Goal: Task Accomplishment & Management: Manage account settings

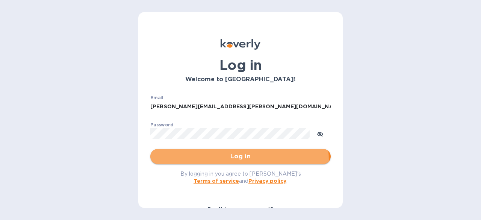
click at [215, 161] on span "Log in" at bounding box center [240, 156] width 168 height 9
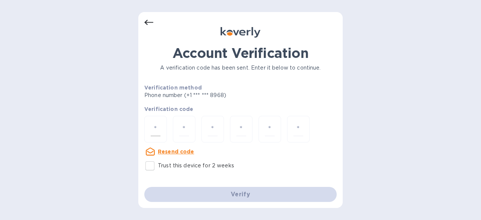
click at [151, 126] on input "number" at bounding box center [156, 129] width 10 height 14
type input "7"
type input "6"
type input "2"
type input "6"
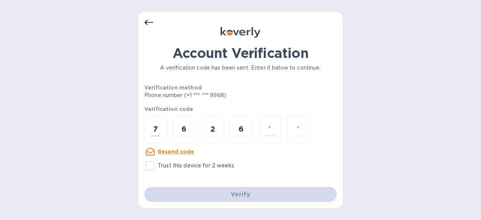
type input "1"
type input "7"
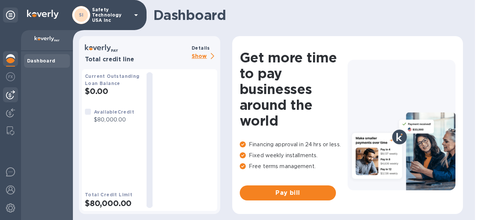
click at [10, 91] on img at bounding box center [10, 94] width 9 height 9
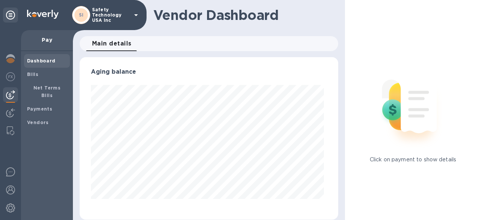
scroll to position [162, 256]
click at [44, 120] on b "Vendors" at bounding box center [38, 123] width 22 height 6
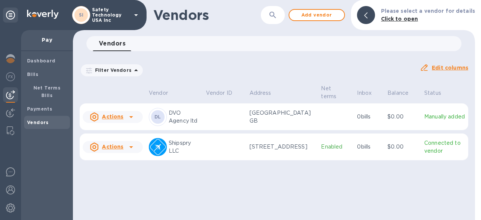
click at [130, 121] on icon at bounding box center [131, 116] width 9 height 9
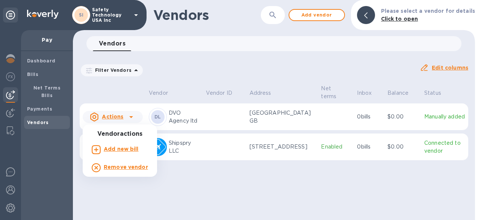
click at [125, 146] on b "Add new bill" at bounding box center [121, 149] width 35 height 6
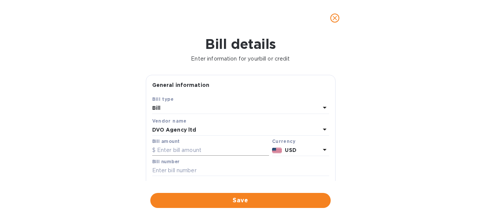
click at [184, 151] on input "text" at bounding box center [210, 150] width 117 height 11
type input "5,362.00"
click at [323, 150] on icon at bounding box center [325, 150] width 4 height 2
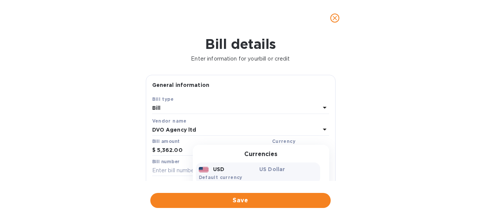
scroll to position [38, 0]
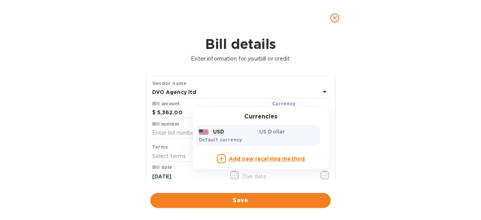
click at [287, 133] on p "US Dollar" at bounding box center [288, 132] width 58 height 8
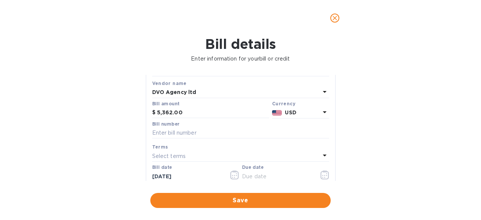
click at [289, 113] on b "USD" at bounding box center [290, 112] width 11 height 6
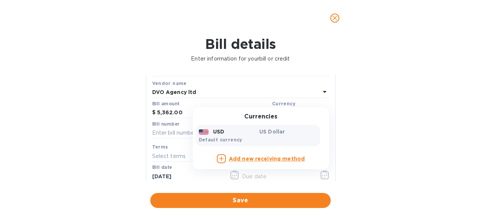
click at [295, 126] on div "USD US Dollar Default currency" at bounding box center [258, 135] width 124 height 21
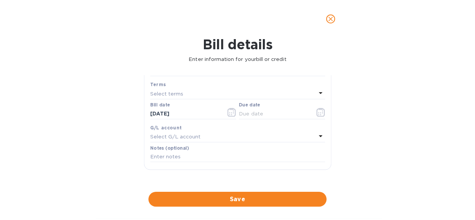
scroll to position [0, 0]
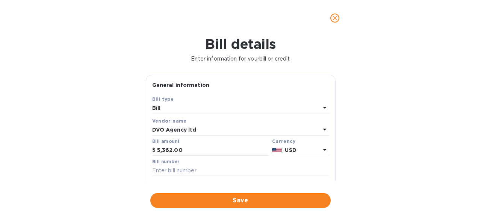
click at [331, 22] on span "close" at bounding box center [334, 18] width 9 height 9
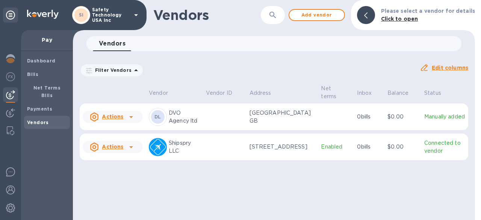
click at [131, 118] on icon at bounding box center [131, 117] width 4 height 2
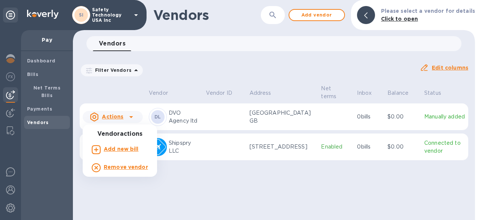
click at [180, 120] on div at bounding box center [240, 110] width 481 height 220
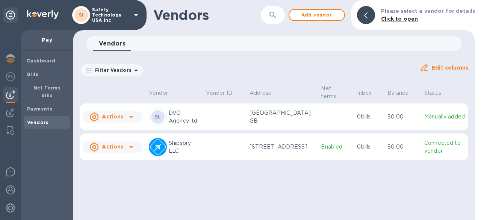
click at [177, 115] on p "DVO Agency ltd" at bounding box center [184, 117] width 31 height 16
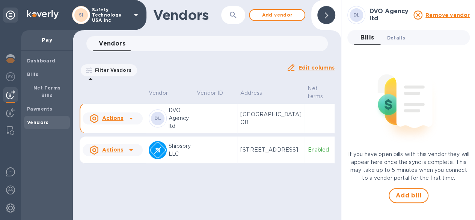
click at [397, 40] on span "Details 0" at bounding box center [396, 38] width 18 height 8
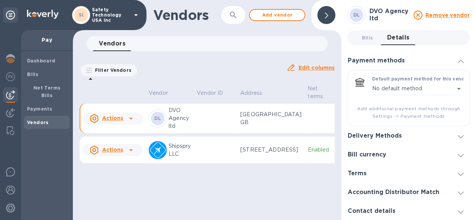
click at [418, 157] on div "Bill currency" at bounding box center [409, 154] width 123 height 19
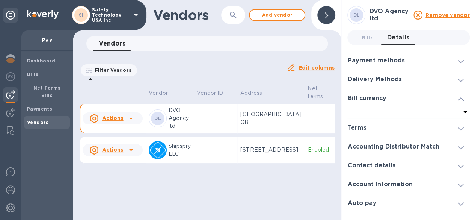
click at [465, 113] on icon at bounding box center [465, 112] width 9 height 9
click at [360, 112] on div at bounding box center [405, 113] width 114 height 11
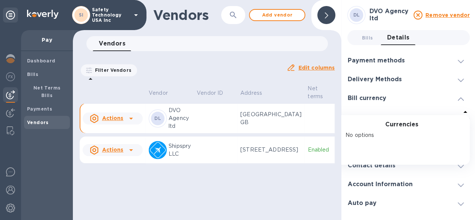
click at [360, 112] on div at bounding box center [405, 113] width 114 height 11
click at [463, 99] on icon at bounding box center [461, 98] width 6 height 3
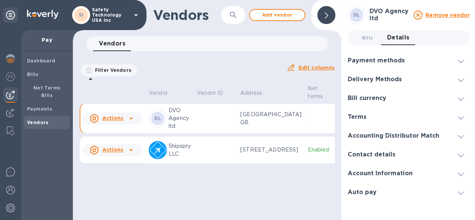
click at [460, 61] on icon at bounding box center [461, 61] width 6 height 3
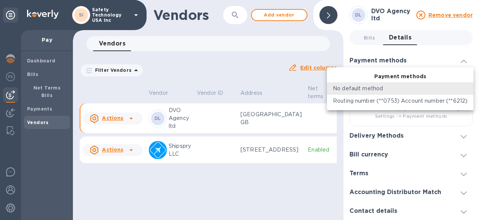
click at [459, 88] on body "SI Safety Technology USA Inc Pay Dashboard Bills Net Terms Bills Payments Vendo…" at bounding box center [240, 110] width 481 height 220
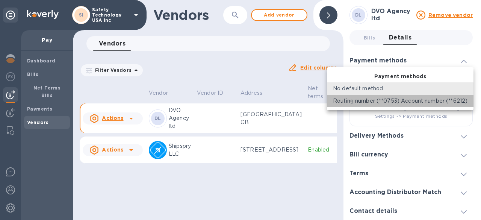
click at [454, 101] on p "Routing number (**0753) Account number (**6212)" at bounding box center [400, 101] width 135 height 8
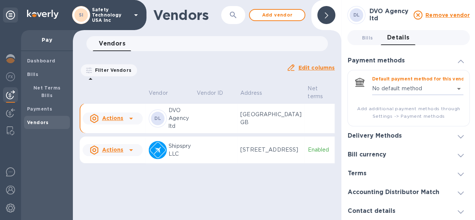
type input "313061278911747842210580964500016"
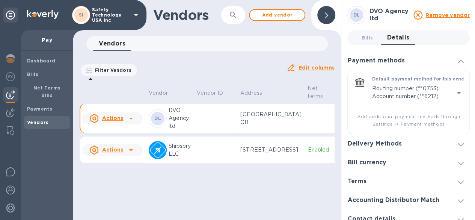
click at [458, 145] on icon at bounding box center [461, 144] width 6 height 3
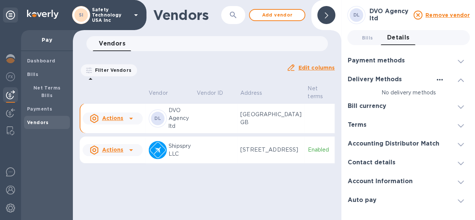
click at [440, 80] on icon "button" at bounding box center [440, 80] width 6 height 2
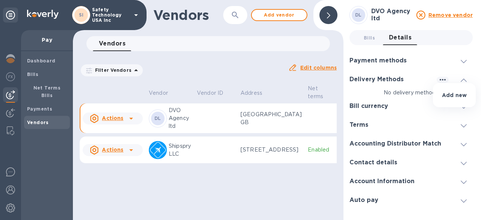
click at [412, 89] on div at bounding box center [240, 110] width 481 height 220
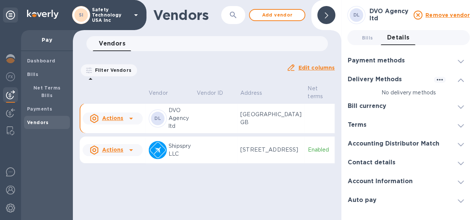
click at [409, 105] on div "Bill currency" at bounding box center [409, 106] width 123 height 19
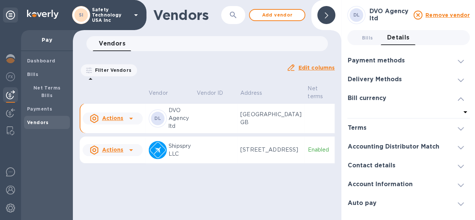
click at [466, 112] on icon at bounding box center [466, 112] width 4 height 2
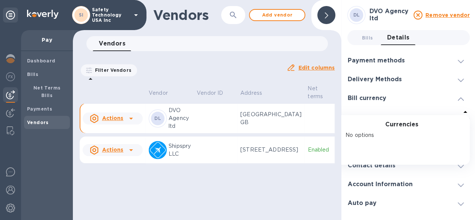
click at [370, 133] on p "No options" at bounding box center [399, 135] width 106 height 8
click at [372, 108] on div at bounding box center [405, 113] width 114 height 11
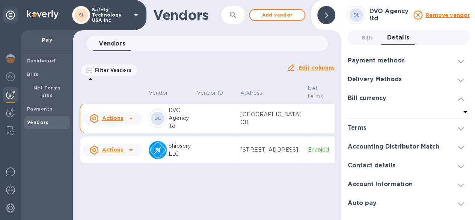
click at [461, 100] on icon at bounding box center [461, 98] width 6 height 3
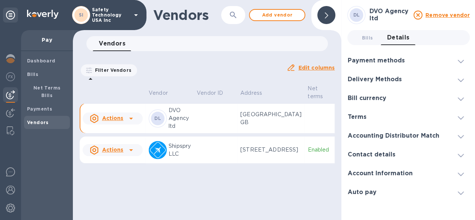
click at [462, 174] on icon at bounding box center [461, 174] width 6 height 3
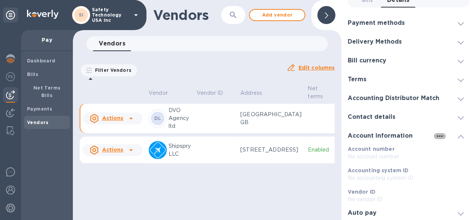
click at [437, 136] on icon "button" at bounding box center [440, 136] width 6 height 2
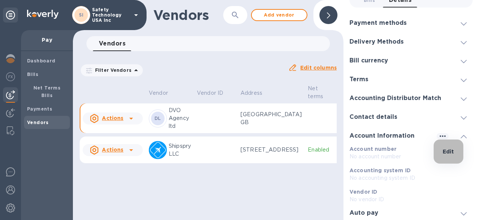
click at [446, 151] on p "Edit" at bounding box center [449, 152] width 12 height 8
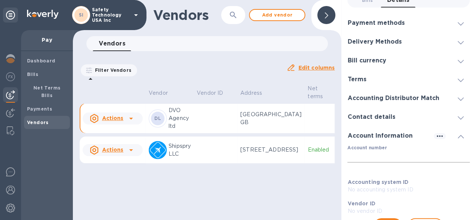
click at [377, 154] on input "Account number" at bounding box center [409, 156] width 123 height 11
paste input "89465951"
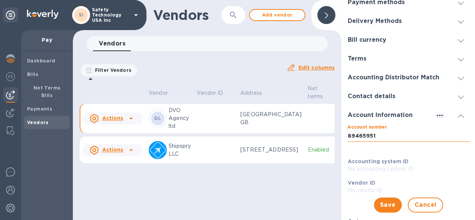
scroll to position [69, 0]
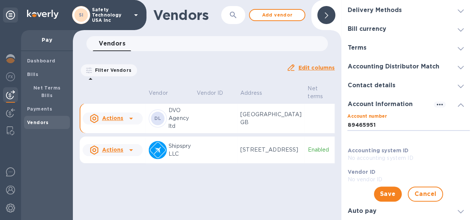
type input "89465951"
click at [403, 156] on p "No accounting system ID" at bounding box center [409, 158] width 123 height 8
click at [383, 190] on span "Save" at bounding box center [388, 193] width 16 height 9
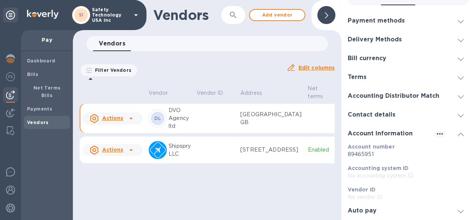
scroll to position [6, 0]
click at [458, 207] on span at bounding box center [461, 210] width 6 height 7
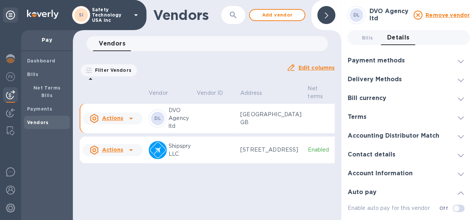
click at [461, 157] on span at bounding box center [461, 154] width 6 height 7
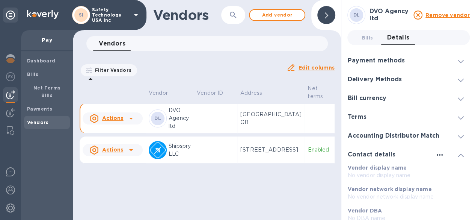
click at [436, 154] on icon "button" at bounding box center [440, 154] width 9 height 9
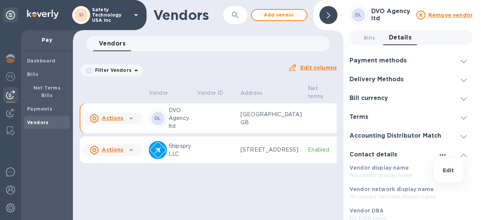
click at [436, 154] on div at bounding box center [240, 110] width 481 height 220
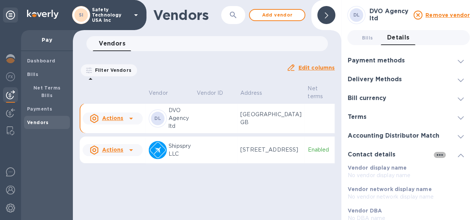
click at [436, 154] on icon "button" at bounding box center [440, 154] width 9 height 9
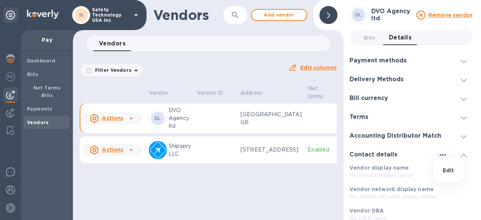
click at [442, 169] on li "Edit" at bounding box center [449, 170] width 30 height 24
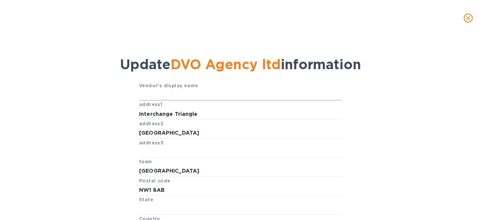
click at [156, 94] on input "text" at bounding box center [240, 94] width 203 height 11
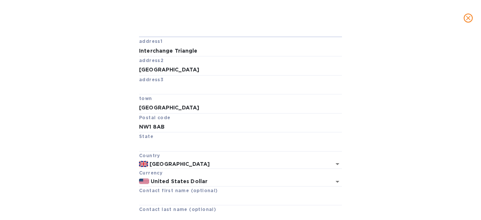
scroll to position [75, 0]
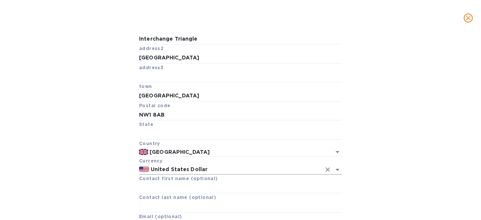
click at [337, 171] on icon "Open" at bounding box center [337, 169] width 9 height 9
type input "DVO Agency ltd"
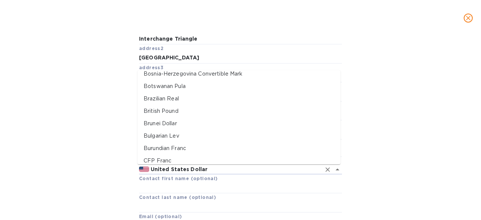
scroll to position [209, 0]
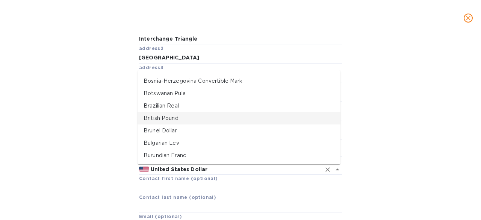
click at [193, 117] on p "British Pound" at bounding box center [239, 118] width 191 height 8
type input "British Pound"
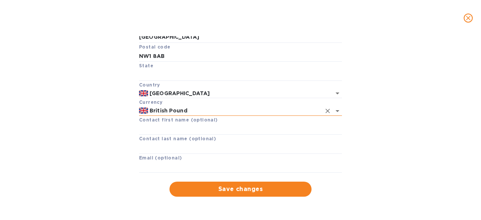
scroll to position [135, 0]
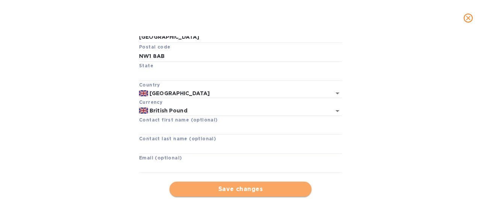
click at [267, 188] on span "Save changes" at bounding box center [241, 189] width 130 height 9
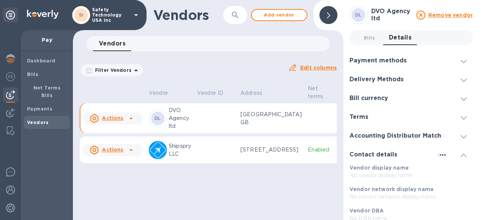
scroll to position [119, 0]
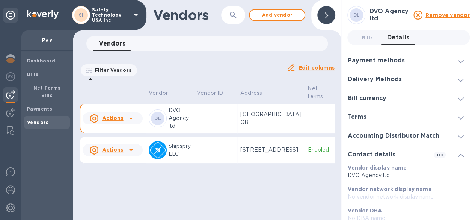
click at [129, 123] on icon at bounding box center [131, 118] width 9 height 9
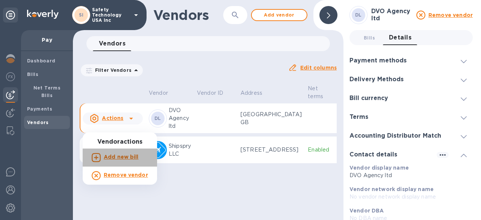
click at [120, 158] on b "Add new bill" at bounding box center [121, 157] width 35 height 6
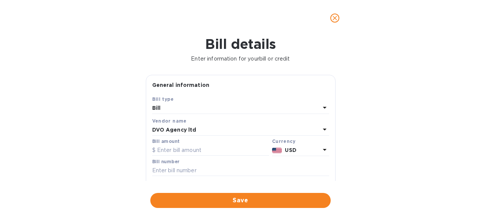
click at [321, 150] on icon at bounding box center [324, 149] width 9 height 9
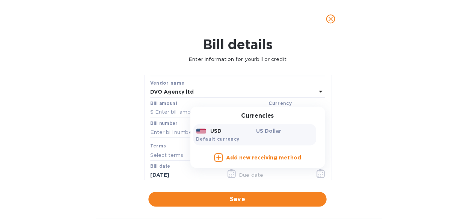
scroll to position [75, 0]
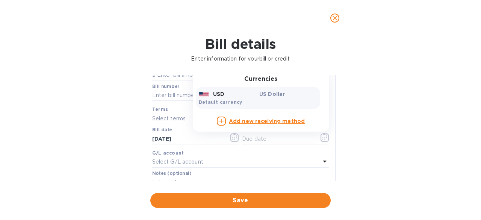
click at [335, 21] on icon "close" at bounding box center [335, 18] width 8 height 8
